Goal: Find specific page/section: Find specific page/section

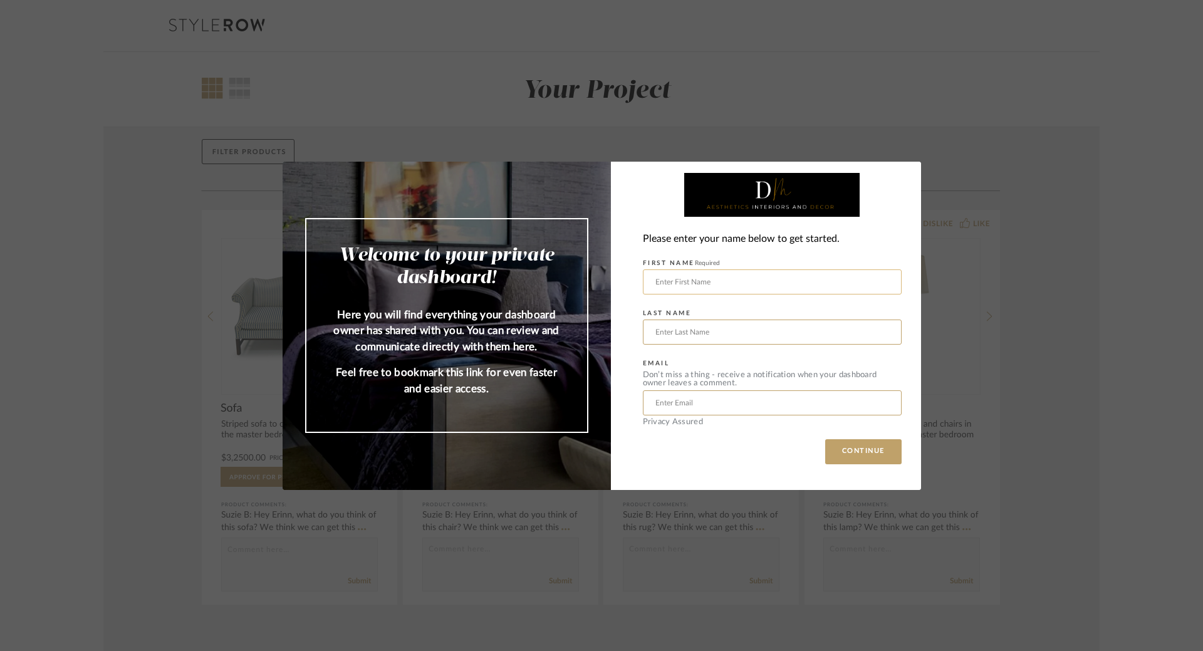
click at [688, 279] on input "text" at bounding box center [772, 281] width 259 height 25
type input "l"
type input "[PERSON_NAME]"
type input "[EMAIL_ADDRESS][DOMAIN_NAME]"
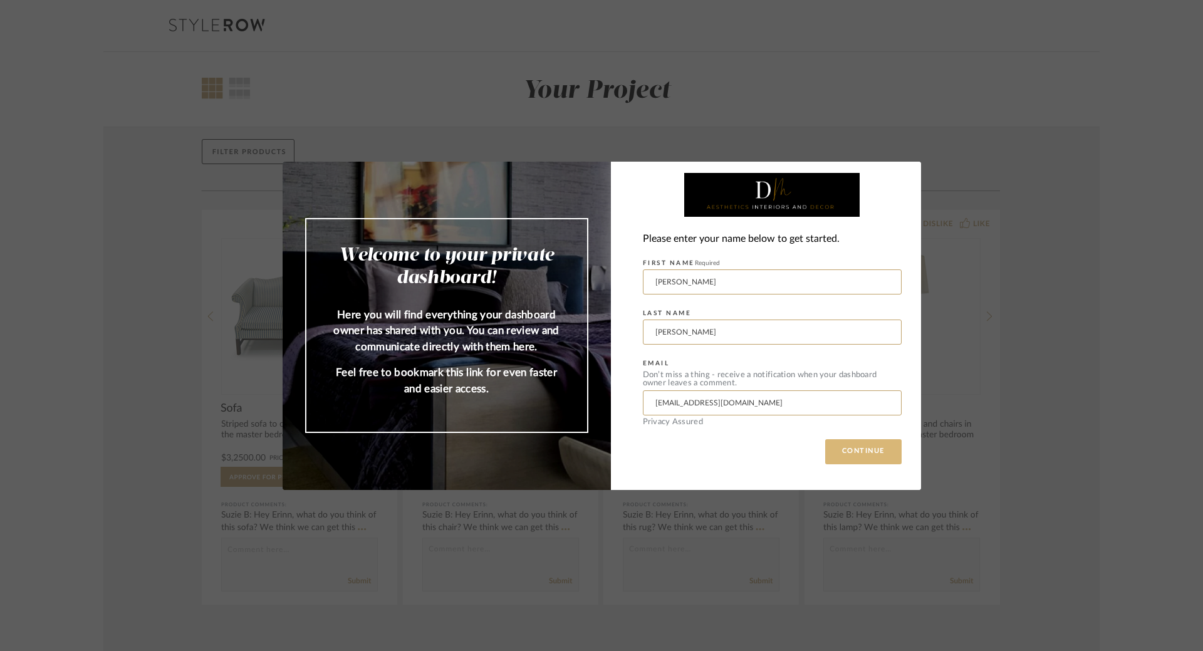
click at [884, 448] on button "CONTINUE" at bounding box center [863, 451] width 76 height 25
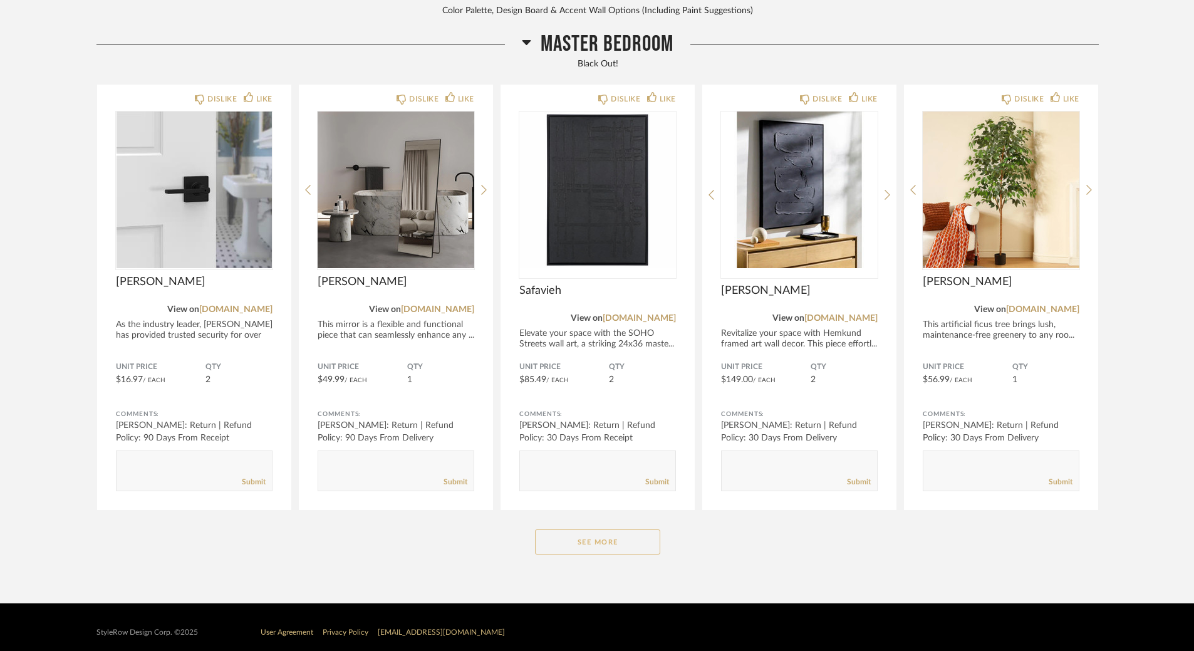
scroll to position [660, 0]
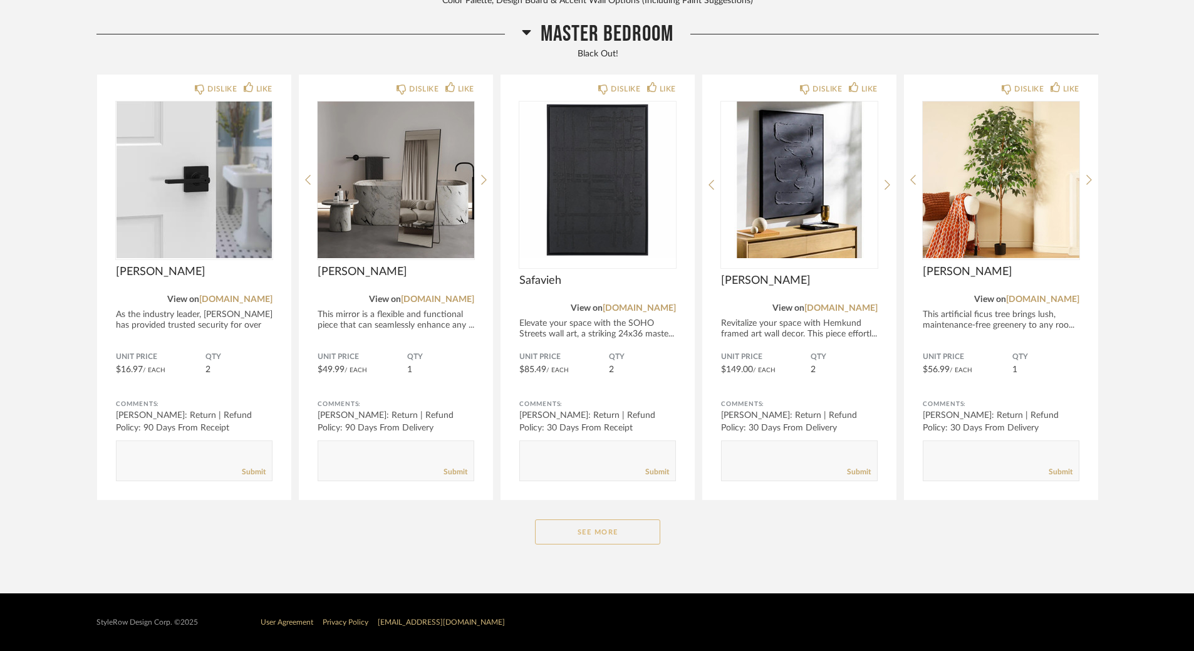
click at [617, 532] on button "See More" at bounding box center [597, 531] width 125 height 25
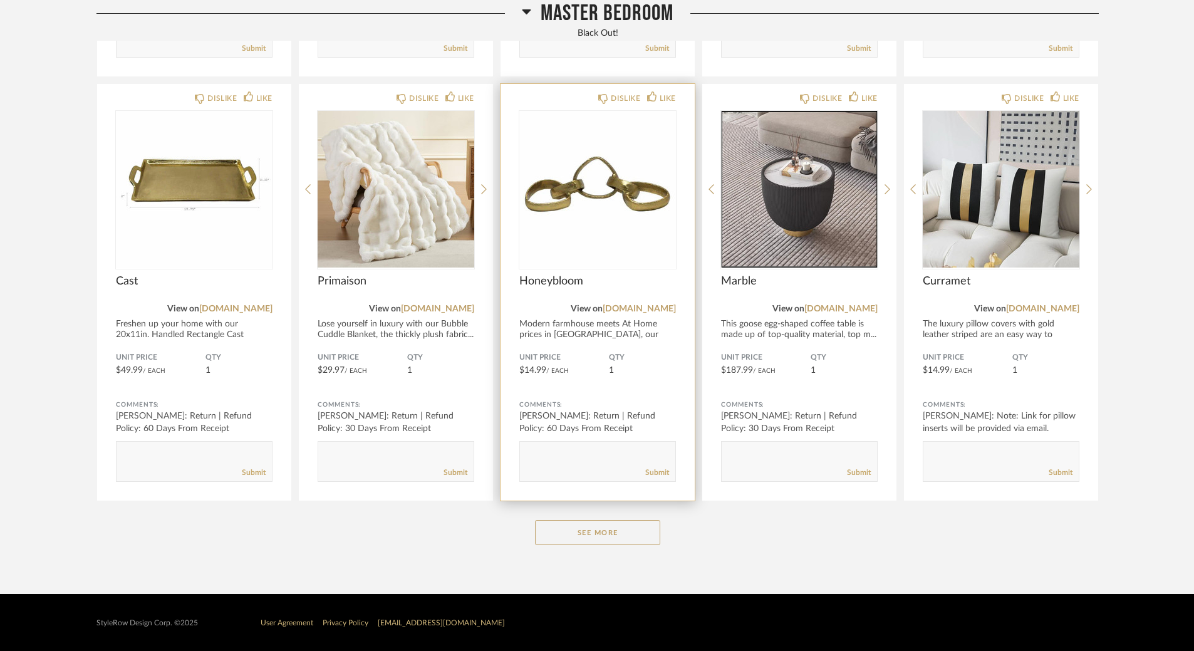
scroll to position [2356, 0]
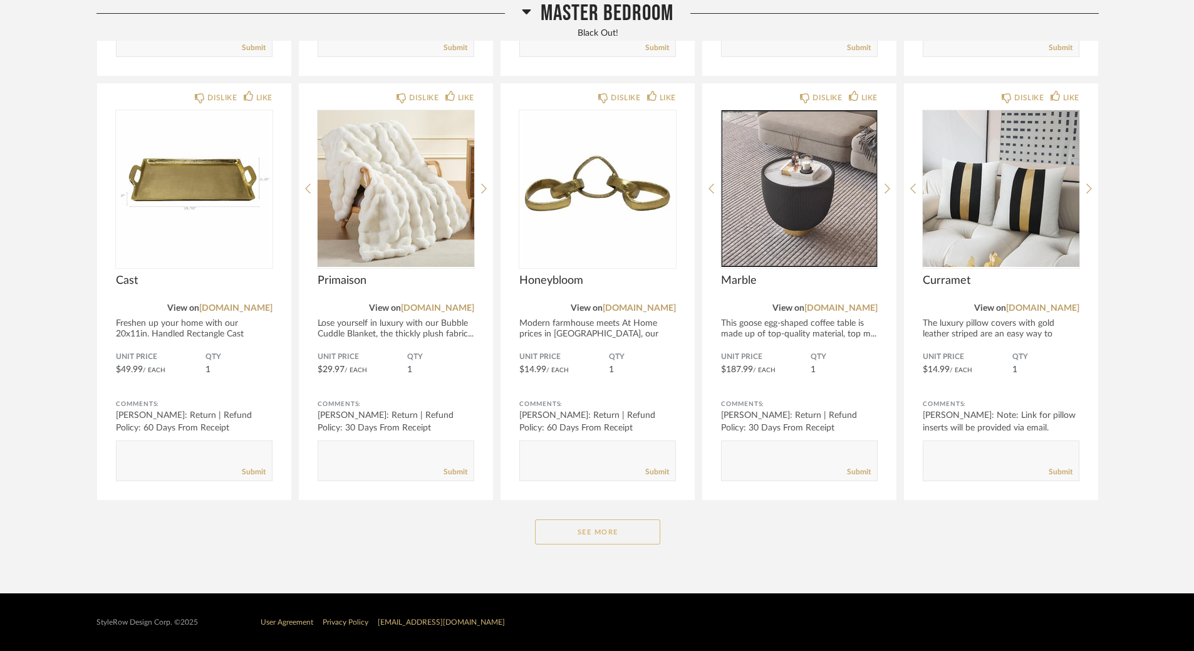
click at [653, 528] on button "See More" at bounding box center [597, 531] width 125 height 25
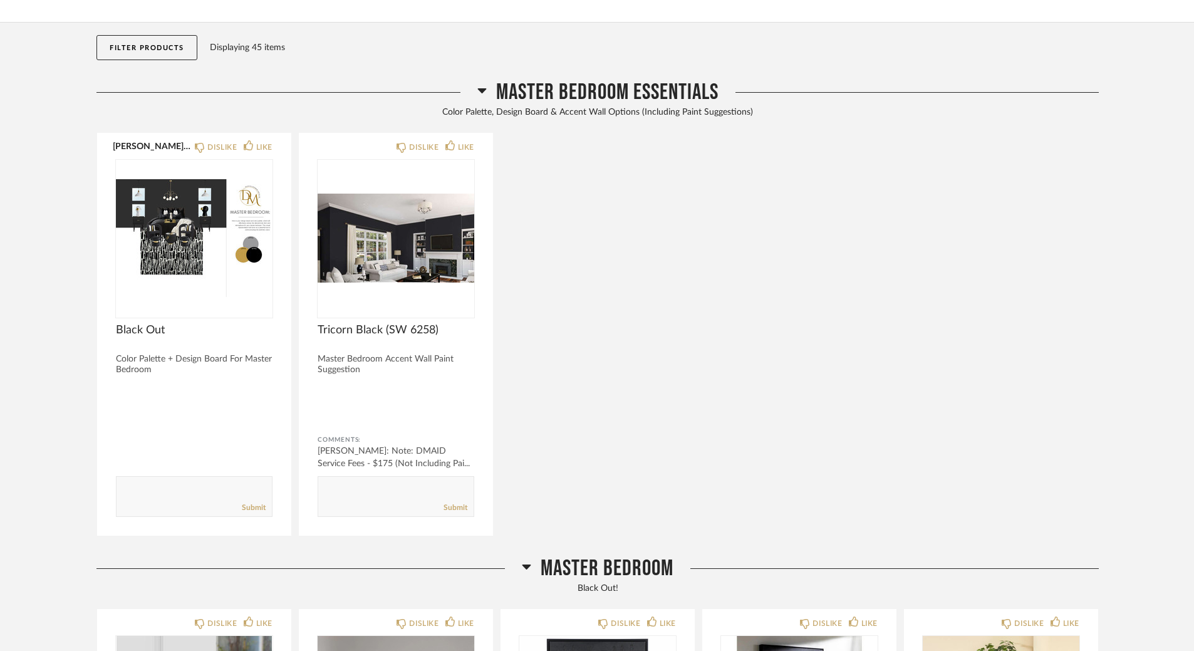
scroll to position [101, 0]
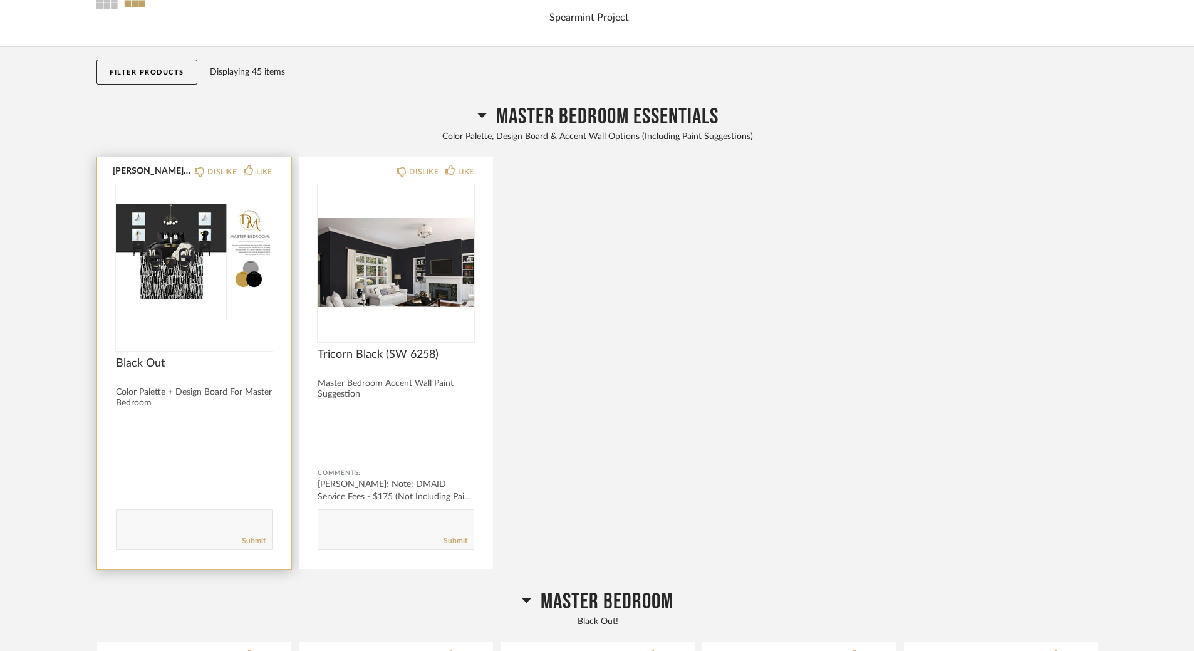
click at [182, 248] on img "0" at bounding box center [194, 262] width 157 height 157
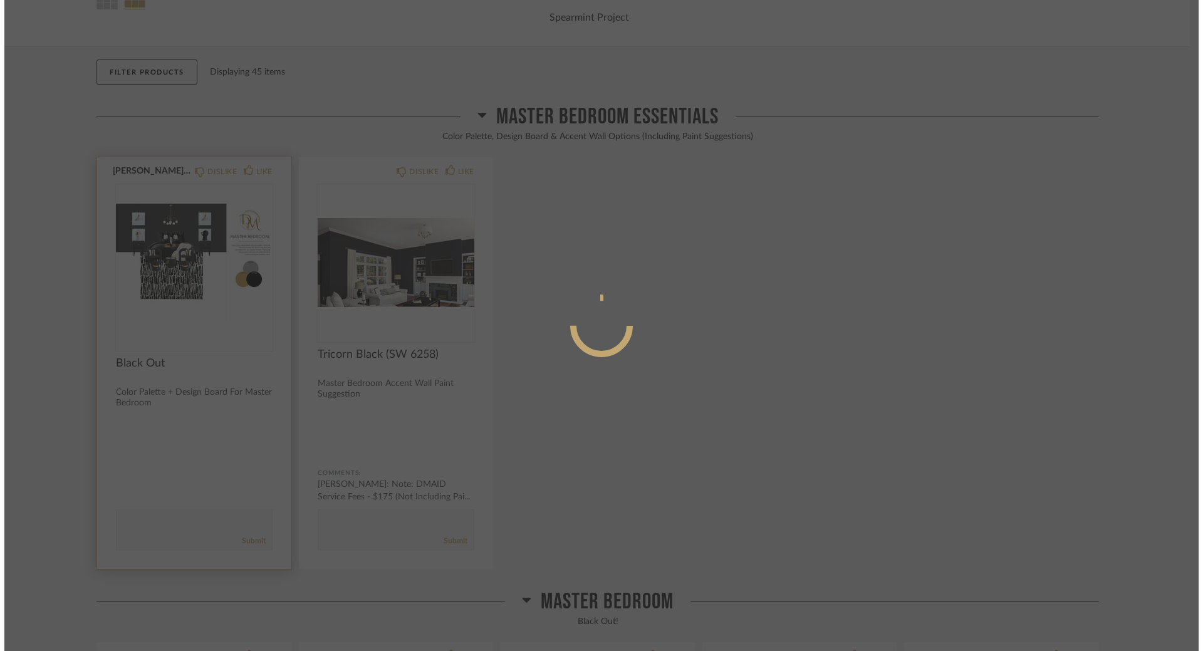
scroll to position [0, 0]
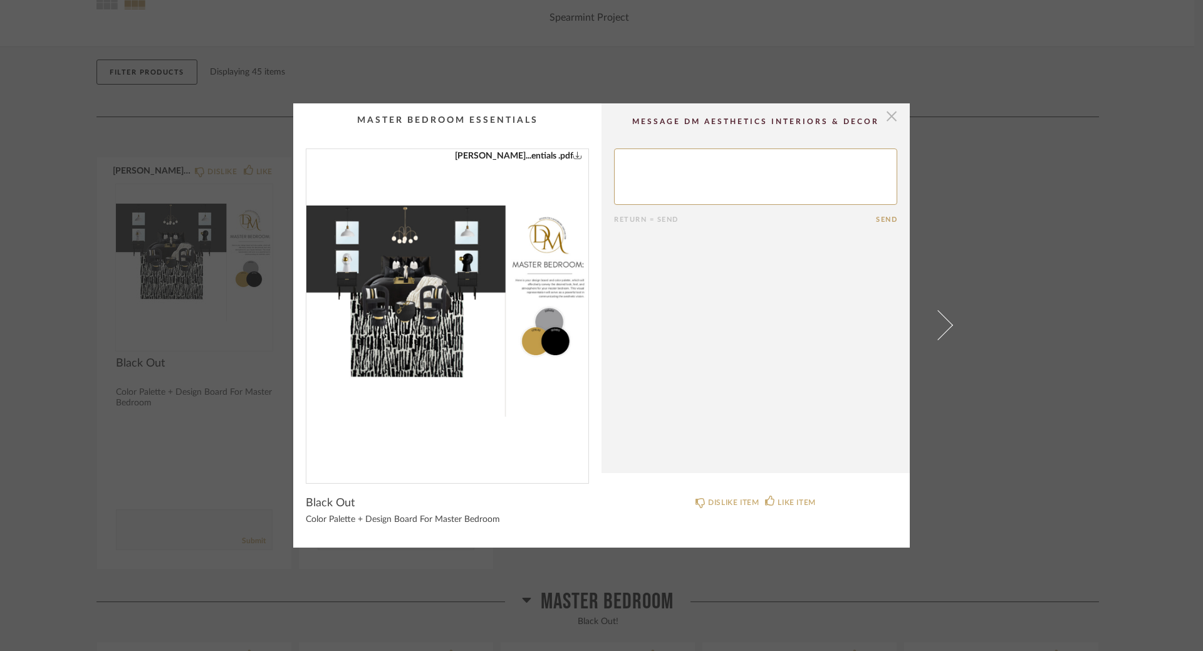
click at [890, 113] on span "button" at bounding box center [891, 115] width 25 height 25
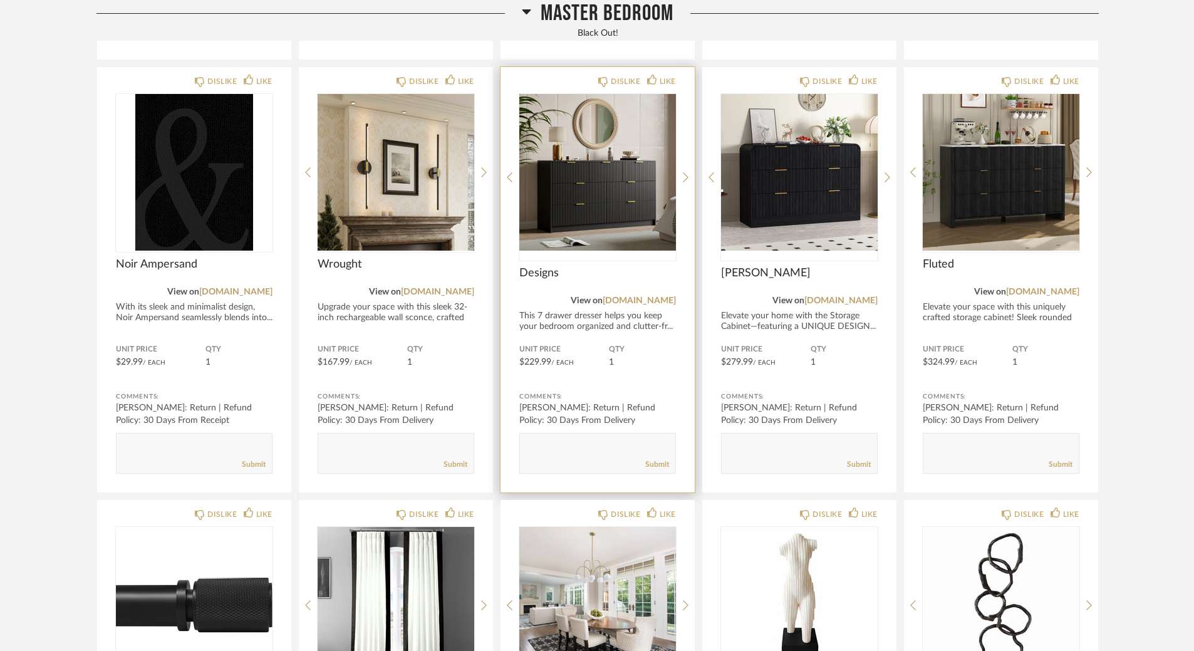
scroll to position [1479, 0]
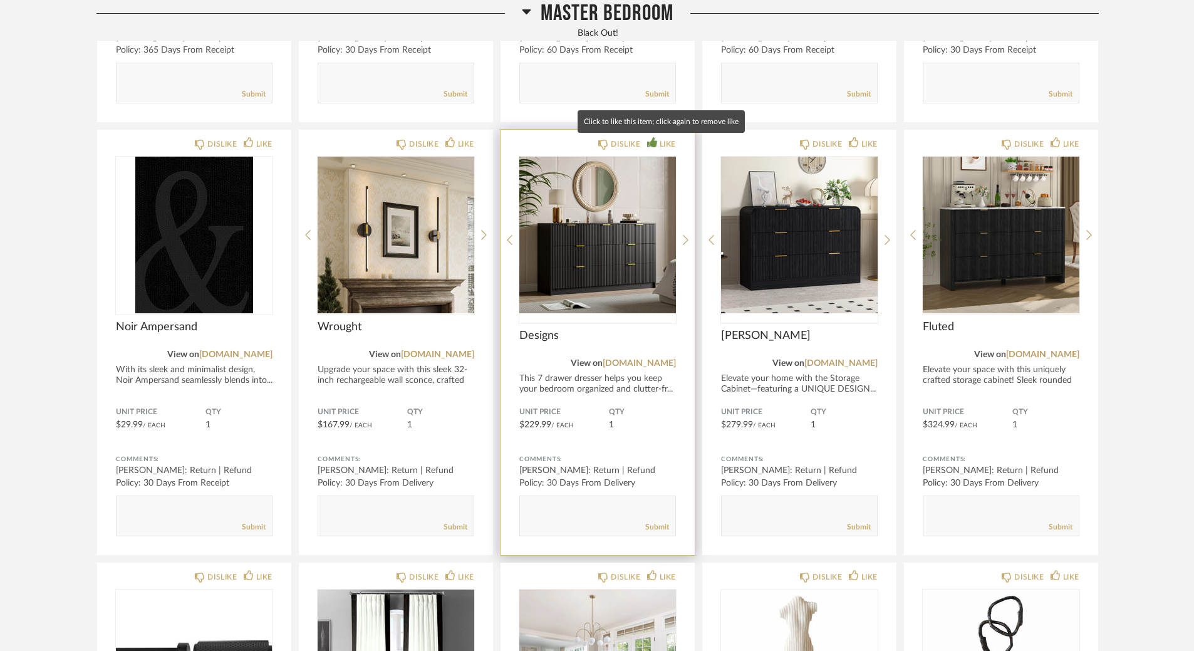
click at [662, 142] on div "LIKE" at bounding box center [668, 144] width 16 height 13
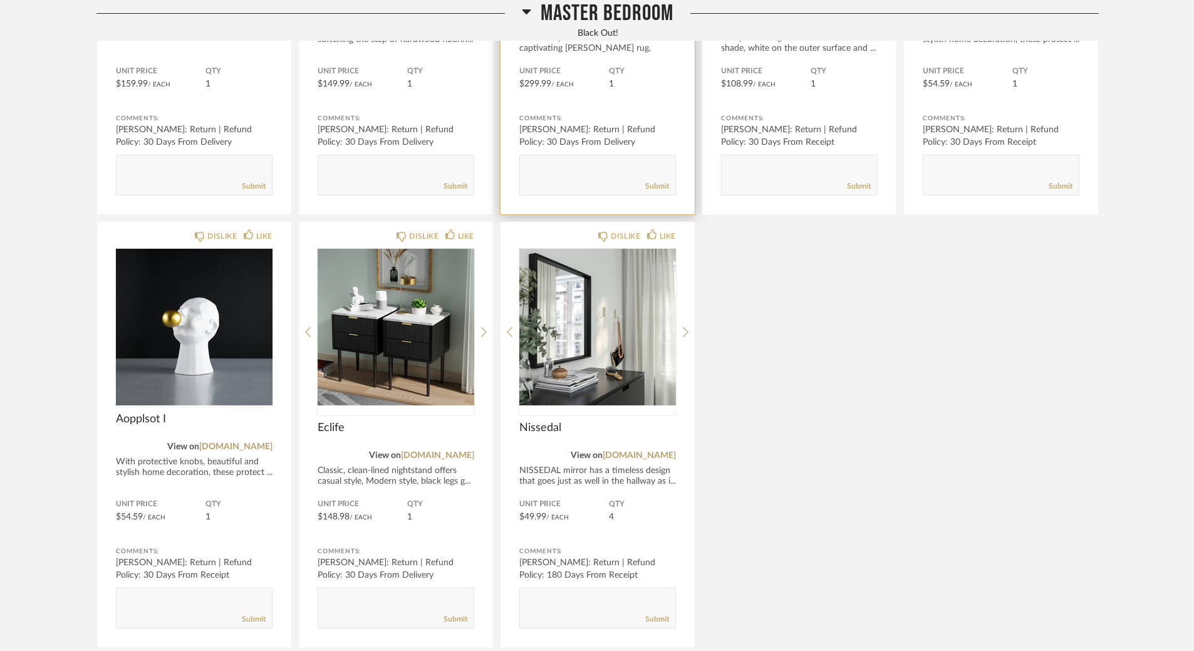
scroll to position [3985, 0]
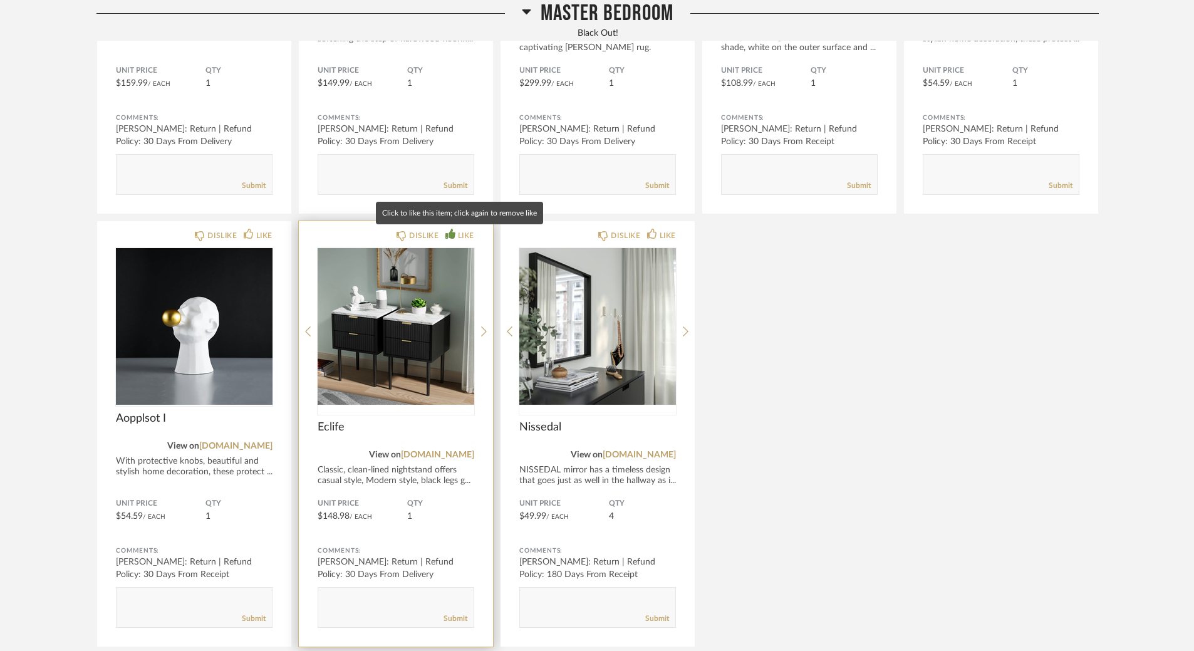
click at [466, 230] on div "LIKE" at bounding box center [466, 235] width 16 height 13
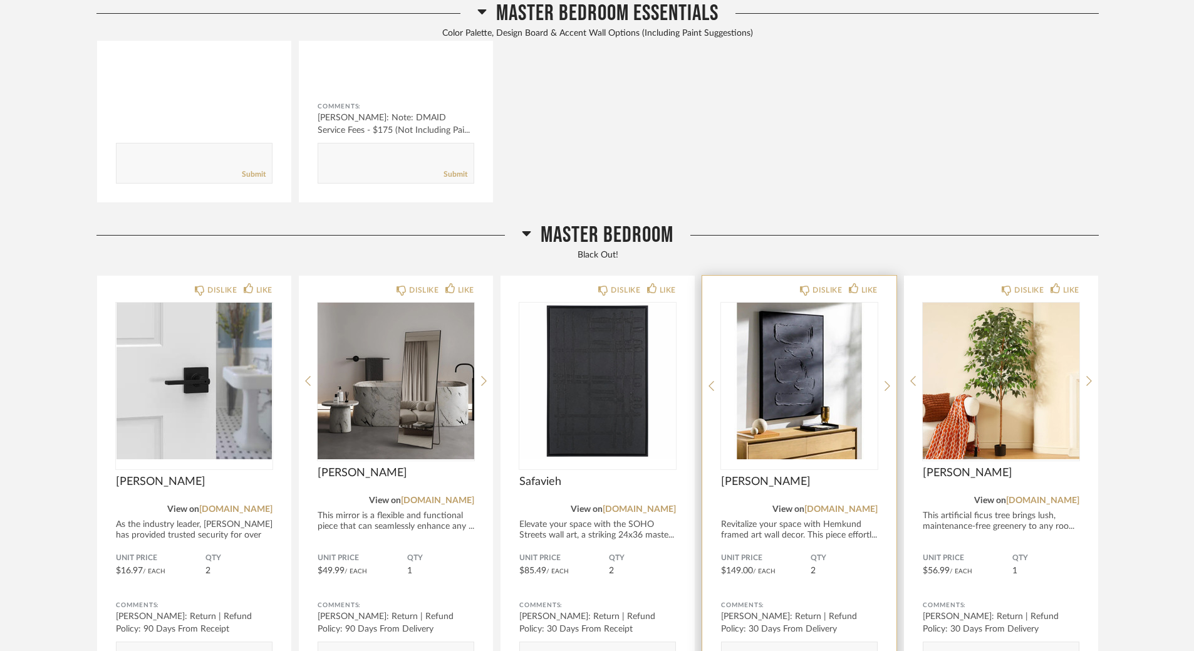
scroll to position [540, 0]
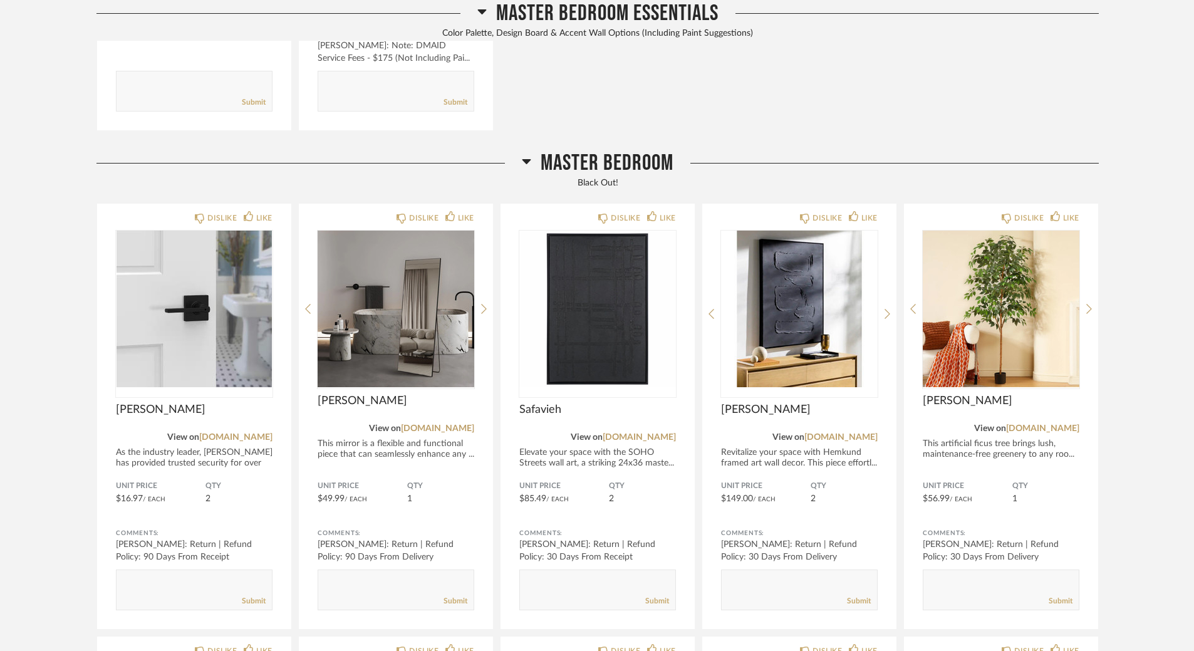
drag, startPoint x: 713, startPoint y: 177, endPoint x: 559, endPoint y: 111, distance: 166.7
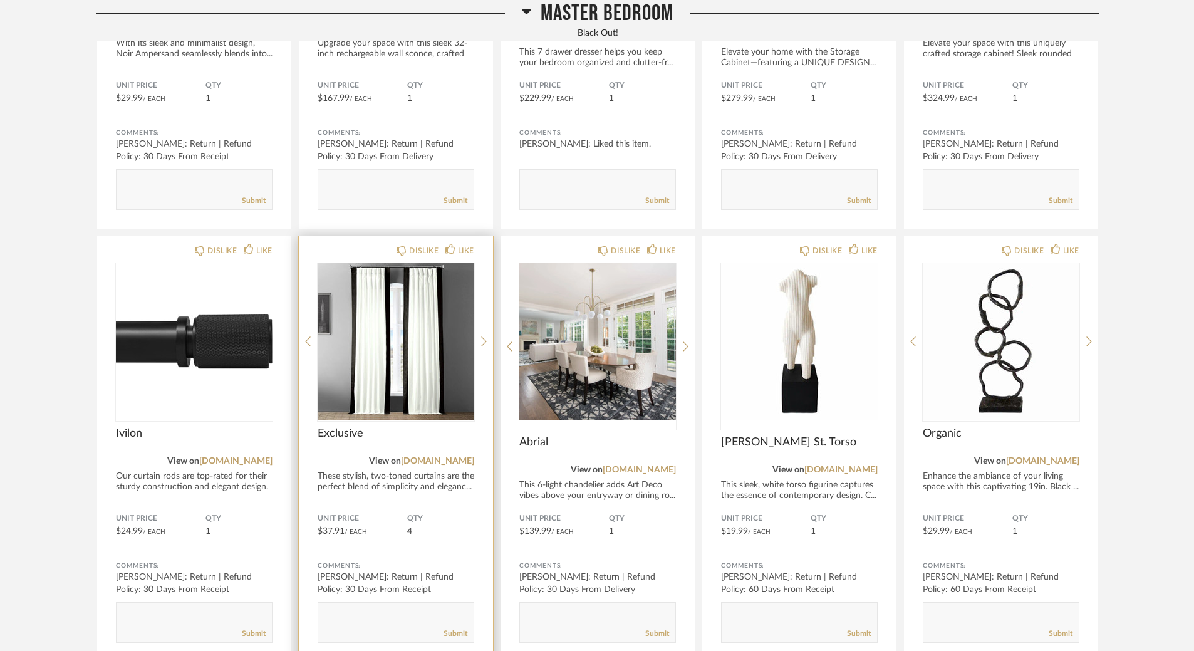
scroll to position [1816, 0]
